Goal: Information Seeking & Learning: Check status

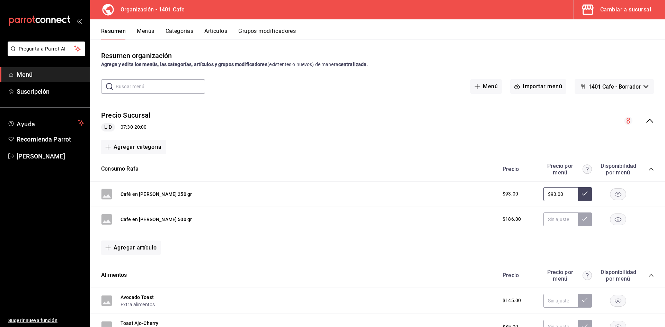
click at [640, 9] on div "Cambiar a sucursal" at bounding box center [625, 10] width 51 height 10
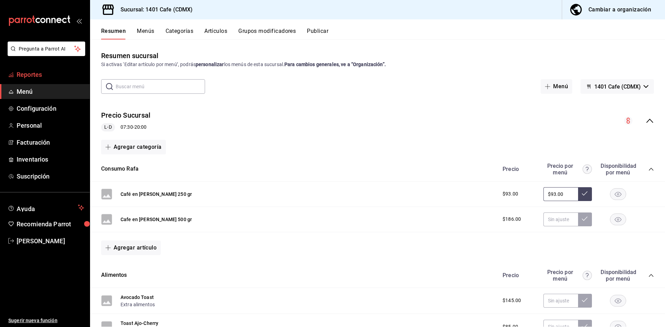
click at [35, 71] on span "Reportes" at bounding box center [51, 74] width 68 height 9
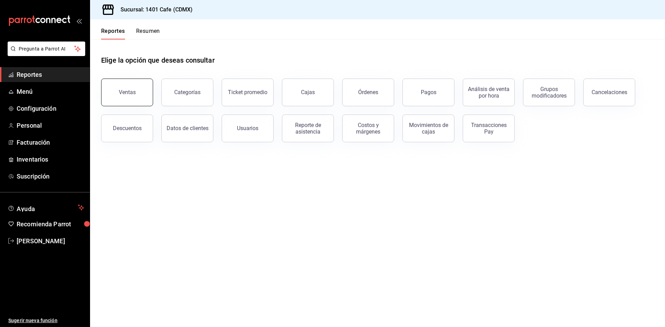
click at [125, 102] on button "Ventas" at bounding box center [127, 93] width 52 height 28
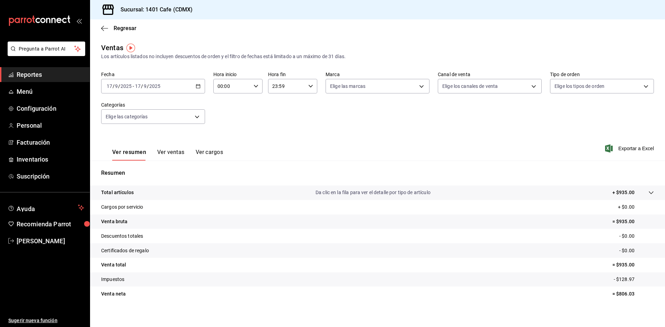
click at [653, 191] on icon at bounding box center [651, 193] width 6 height 6
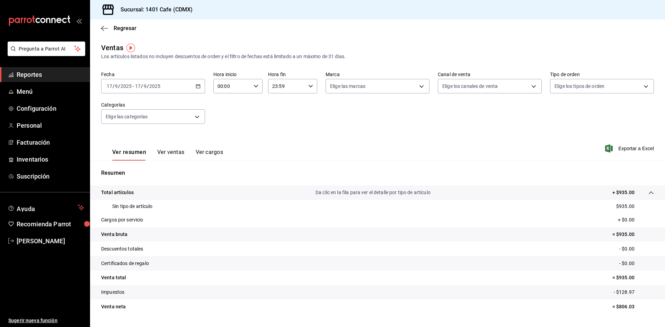
click at [162, 157] on button "Ver ventas" at bounding box center [170, 155] width 27 height 12
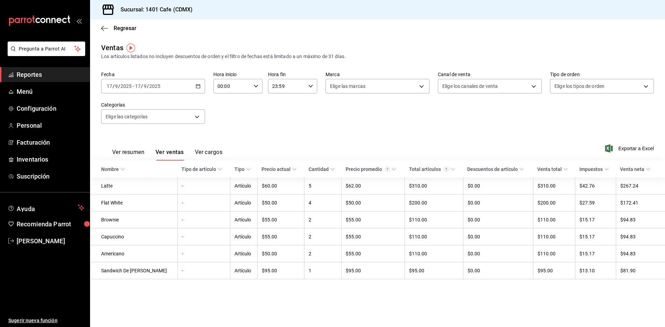
click at [217, 167] on icon at bounding box center [219, 169] width 5 height 5
click at [57, 71] on span "Reportes" at bounding box center [51, 74] width 68 height 9
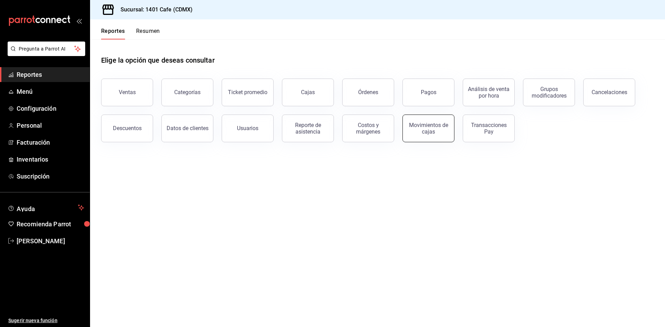
click at [453, 117] on div "Movimientos de cajas" at bounding box center [424, 124] width 60 height 36
click at [429, 124] on div "Movimientos de cajas" at bounding box center [428, 128] width 43 height 13
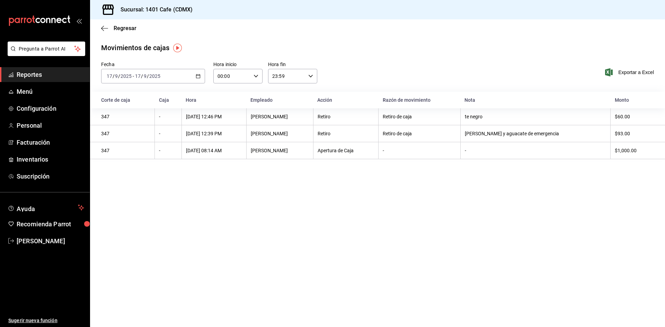
click at [198, 77] on icon "button" at bounding box center [198, 76] width 5 height 5
click at [128, 144] on span "Mes actual" at bounding box center [134, 143] width 54 height 7
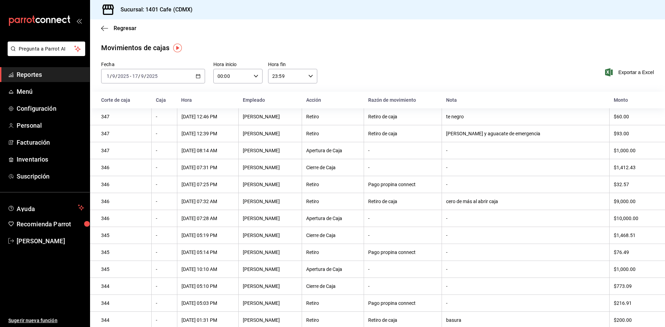
click at [200, 79] on div "[DATE] [DATE] - [DATE] [DATE]" at bounding box center [153, 76] width 104 height 15
click at [132, 171] on span "Rango de fechas" at bounding box center [134, 174] width 54 height 7
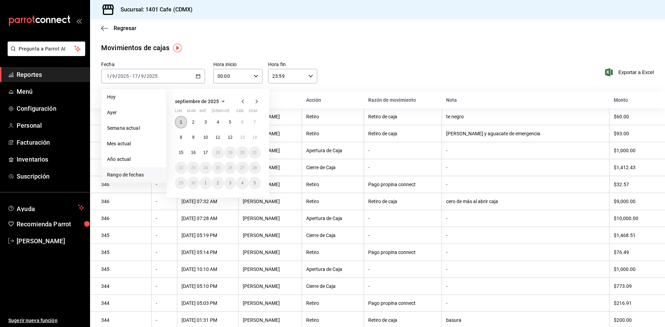
click at [180, 120] on abbr "1" at bounding box center [181, 122] width 2 height 5
